Goal: Task Accomplishment & Management: Complete application form

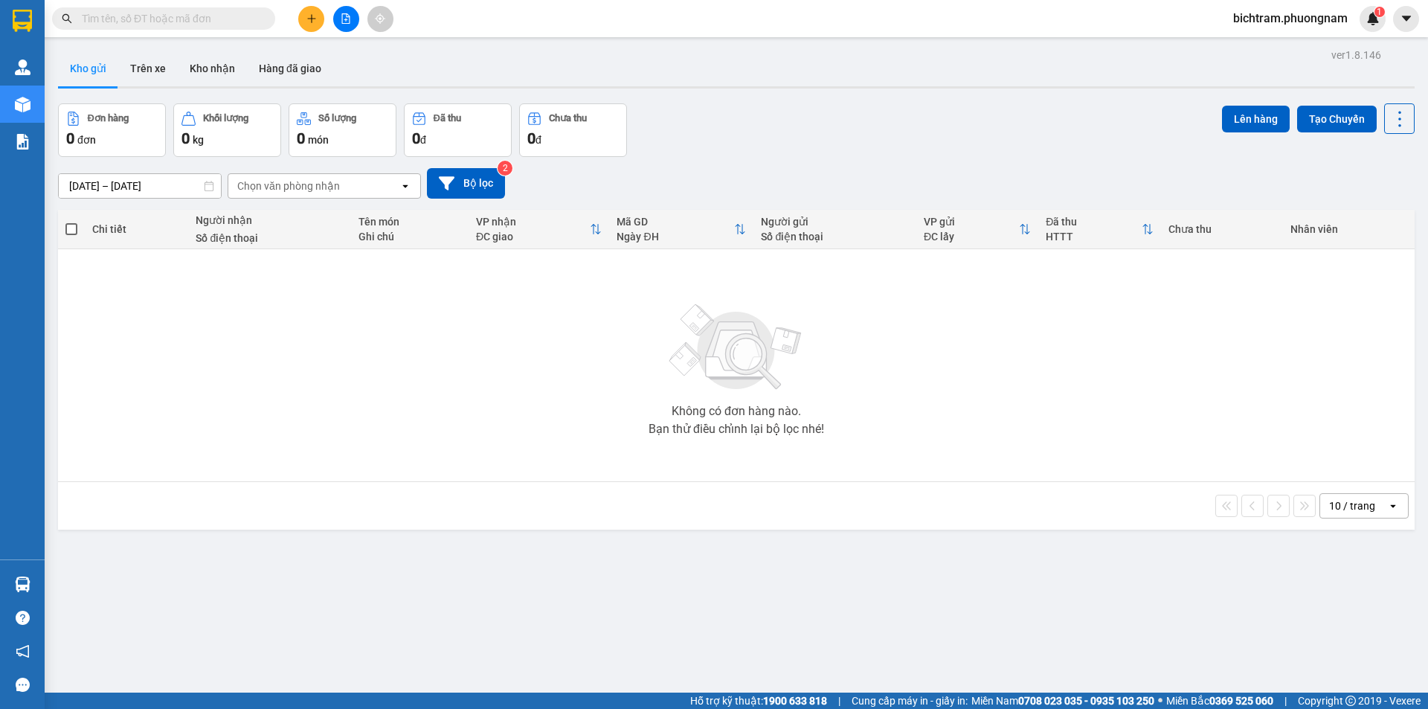
click at [239, 22] on input "text" at bounding box center [169, 18] width 175 height 16
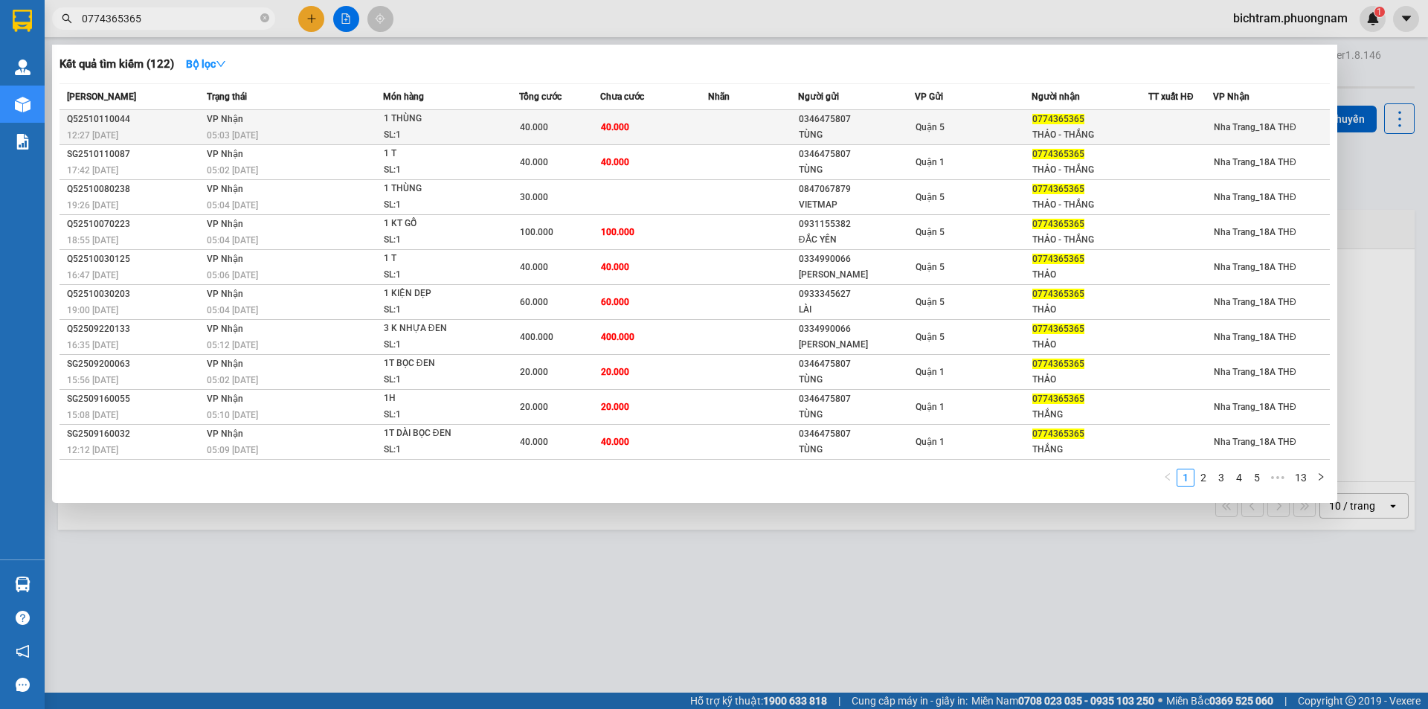
type input "0774365365"
click at [849, 129] on div "TÙNG" at bounding box center [856, 135] width 115 height 16
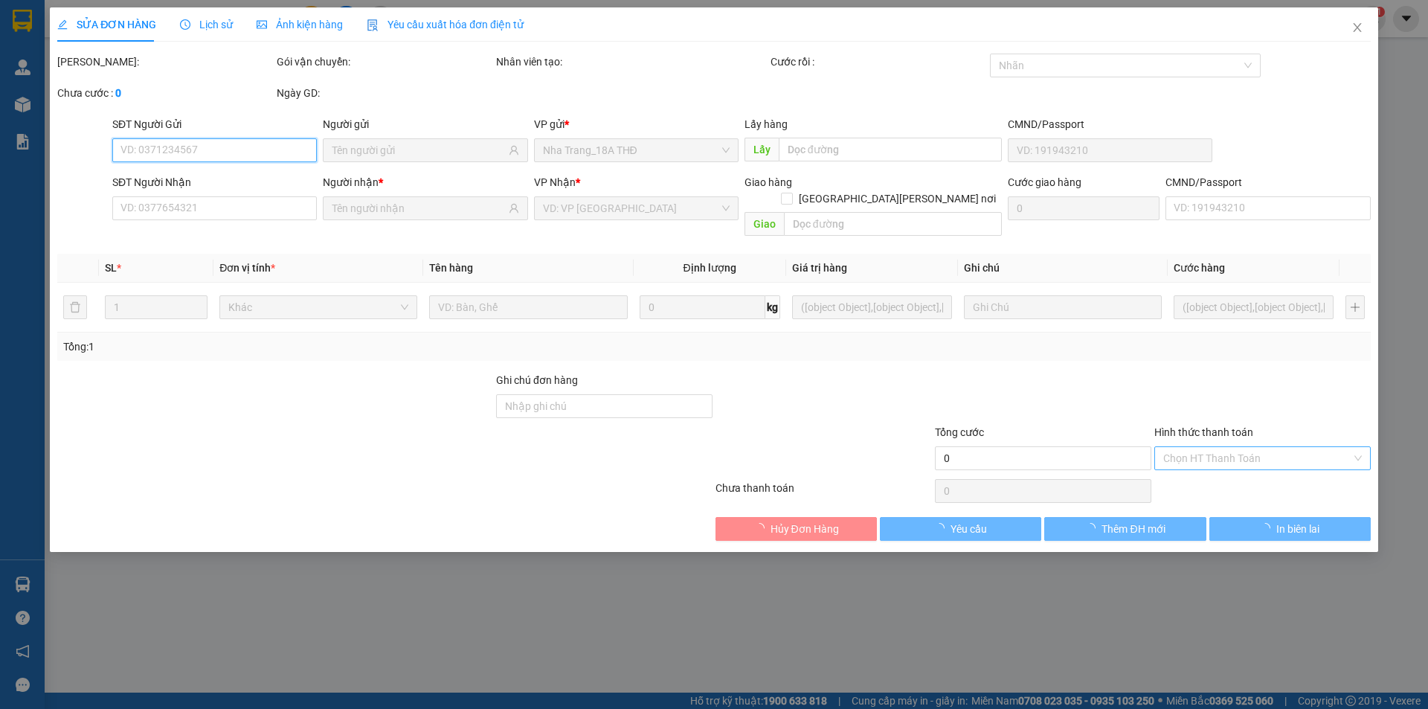
type input "0346475807"
type input "TÙNG"
type input "0774365365"
type input "THẢO - THẮNG"
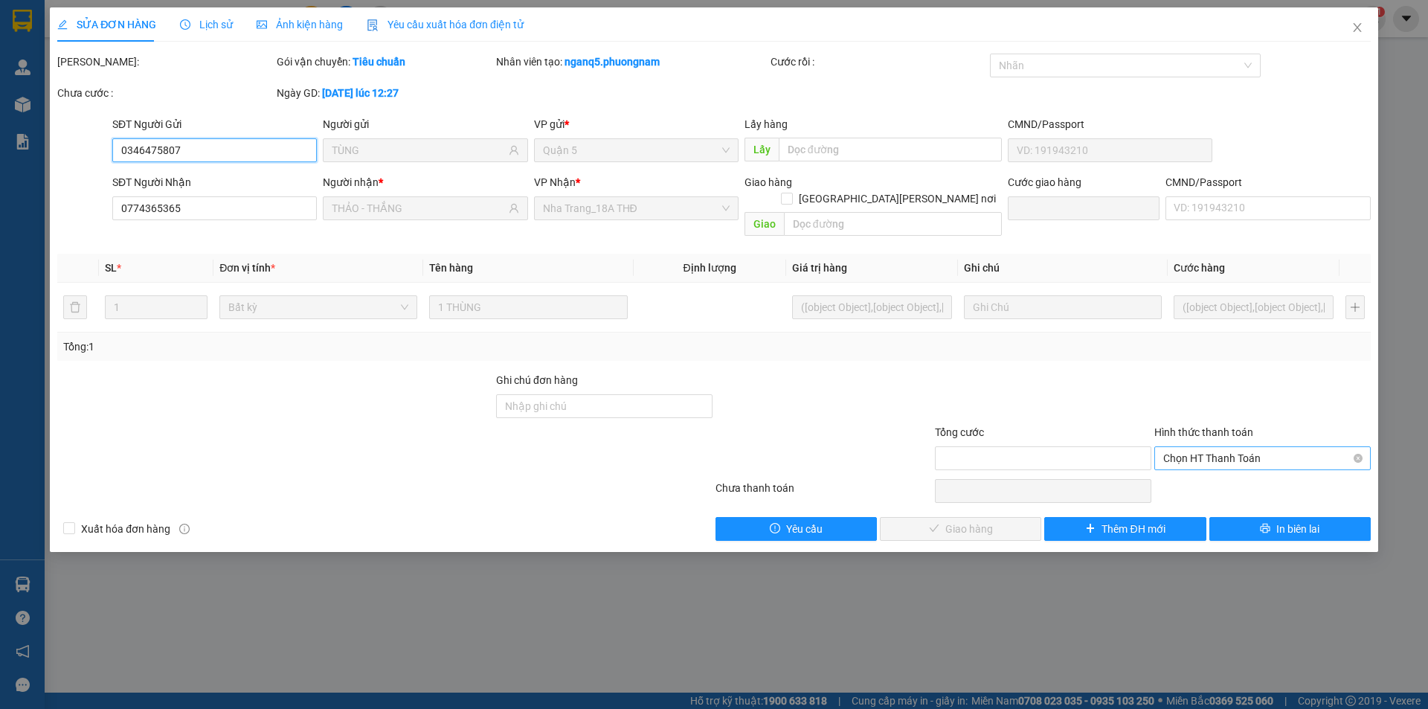
click at [1220, 448] on span "Chọn HT Thanh Toán" at bounding box center [1262, 458] width 199 height 22
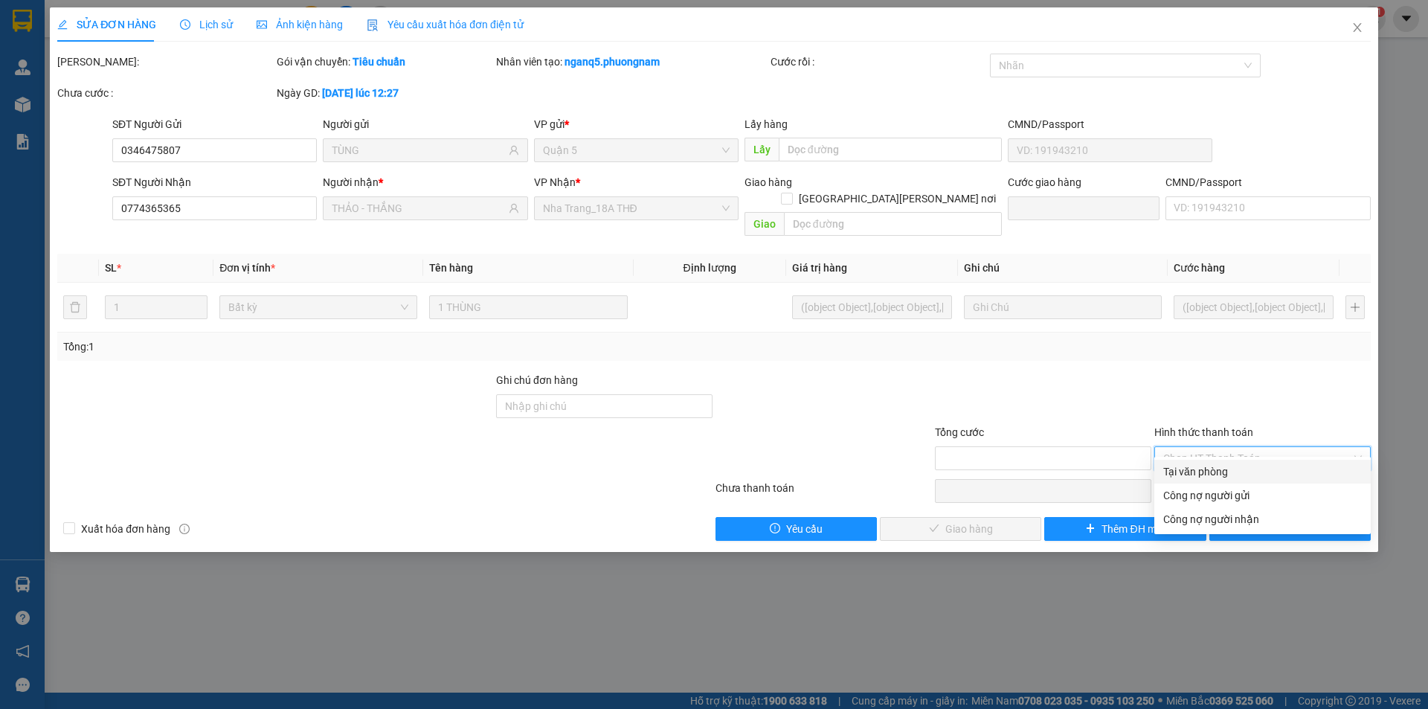
click at [1214, 468] on div "Tại văn phòng" at bounding box center [1262, 471] width 199 height 16
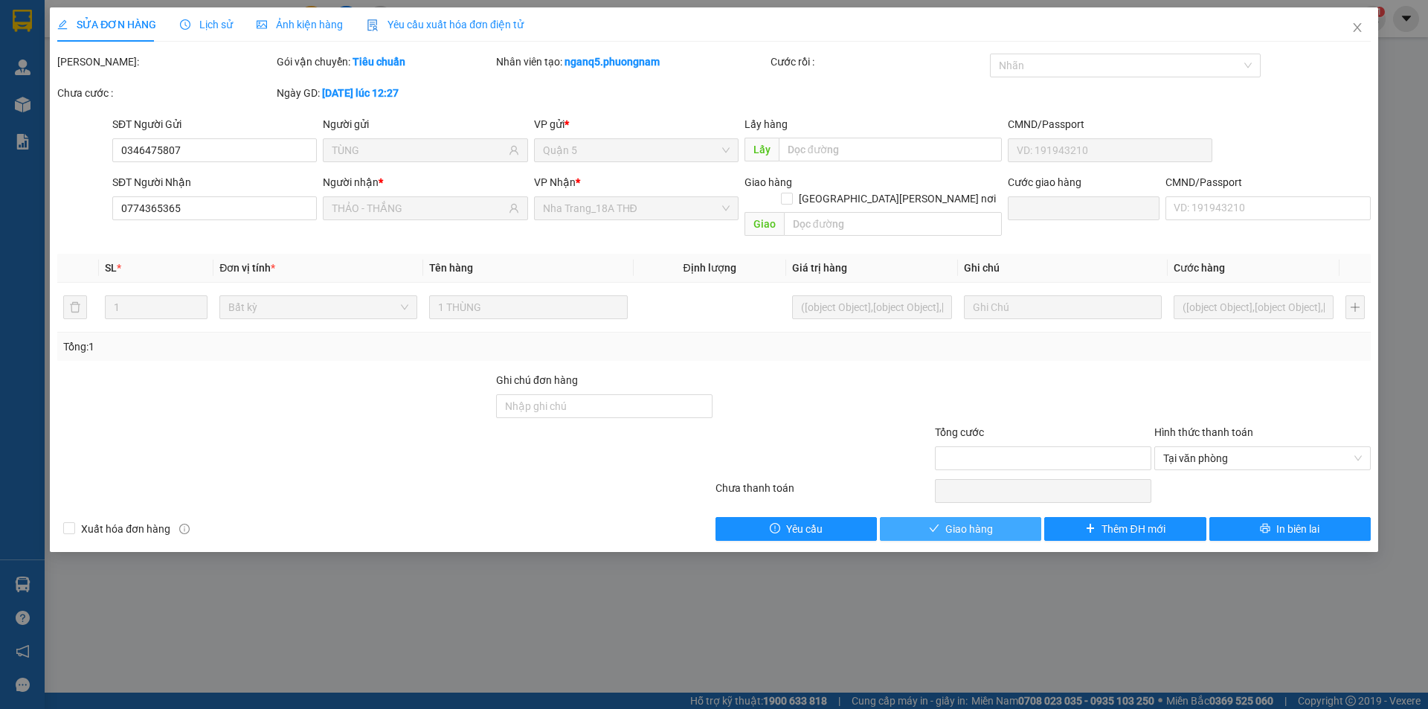
click at [979, 521] on span "Giao hàng" at bounding box center [969, 529] width 48 height 16
click at [1353, 31] on icon "close" at bounding box center [1357, 28] width 12 height 12
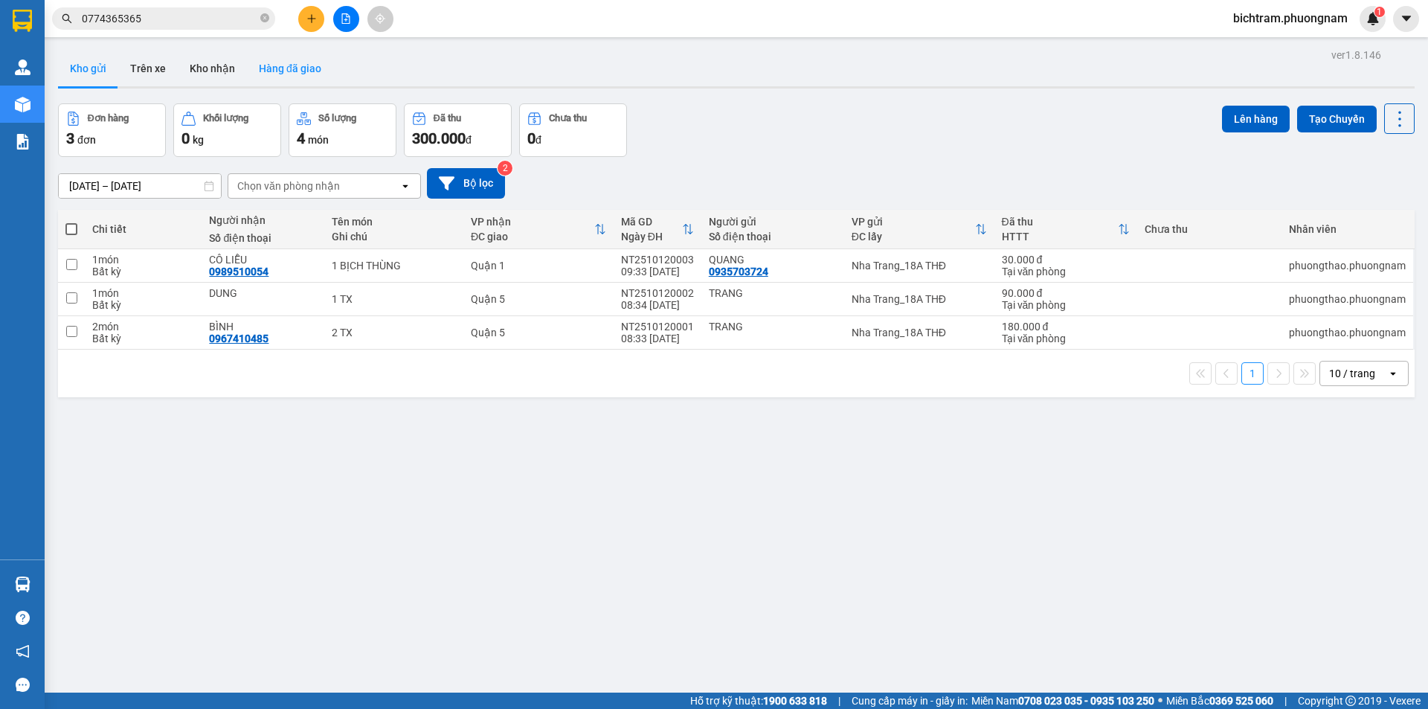
click at [300, 74] on button "Hàng đã giao" at bounding box center [290, 69] width 86 height 36
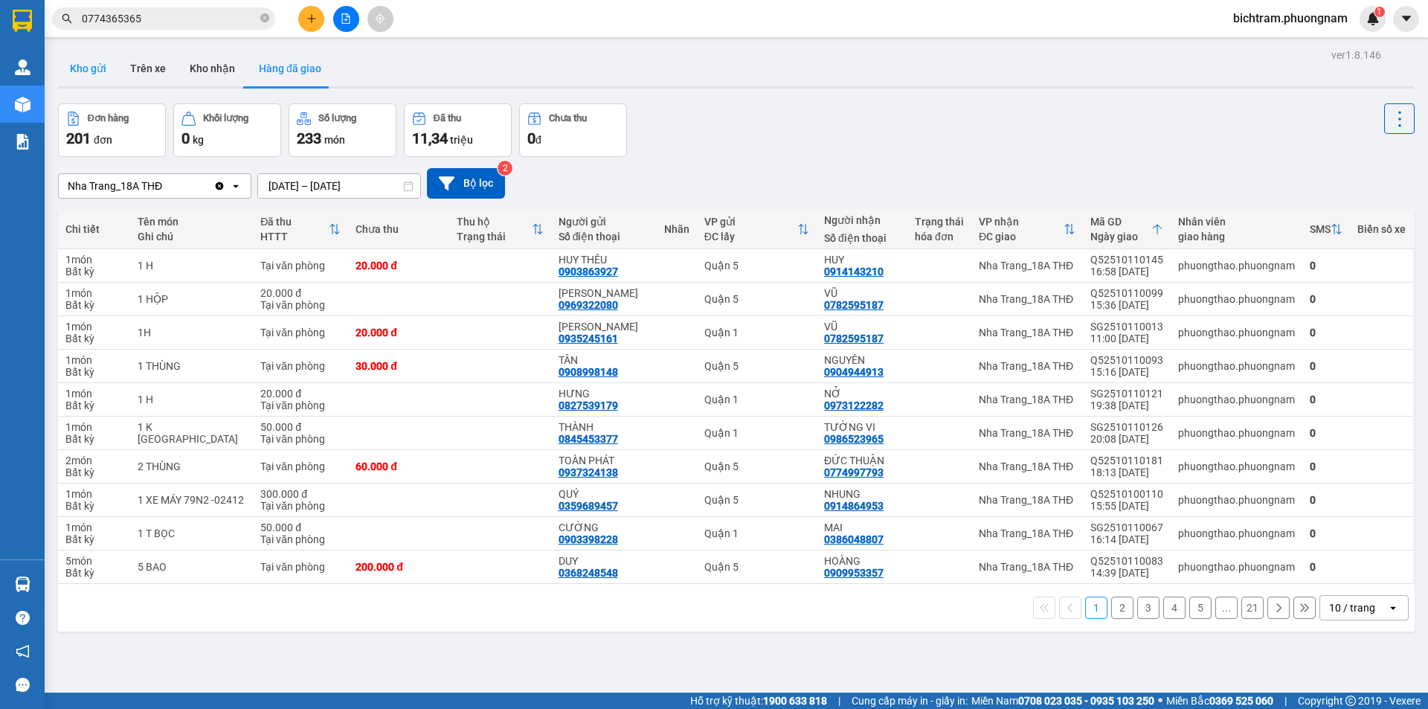
click at [95, 73] on button "Kho gửi" at bounding box center [88, 69] width 60 height 36
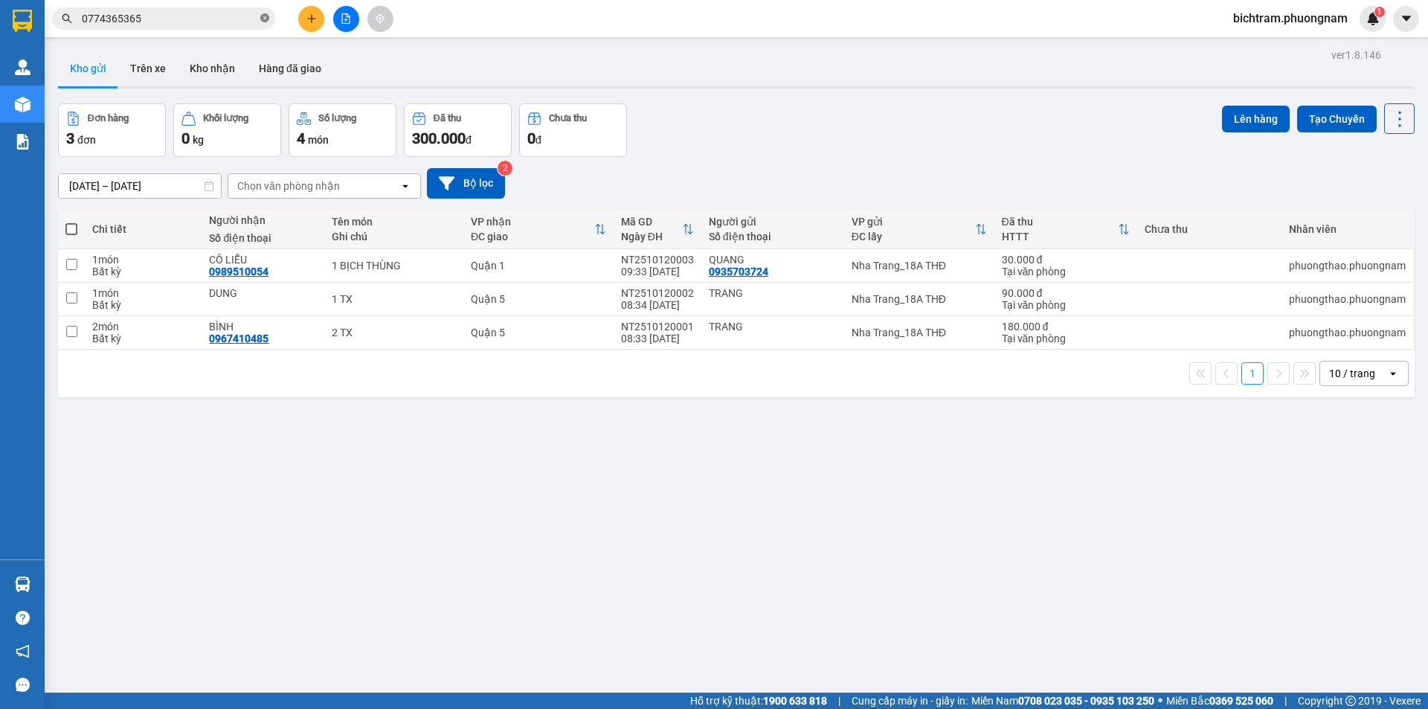
click at [262, 16] on icon "close-circle" at bounding box center [264, 17] width 9 height 9
click at [220, 16] on input "text" at bounding box center [169, 18] width 175 height 16
